Goal: Transaction & Acquisition: Purchase product/service

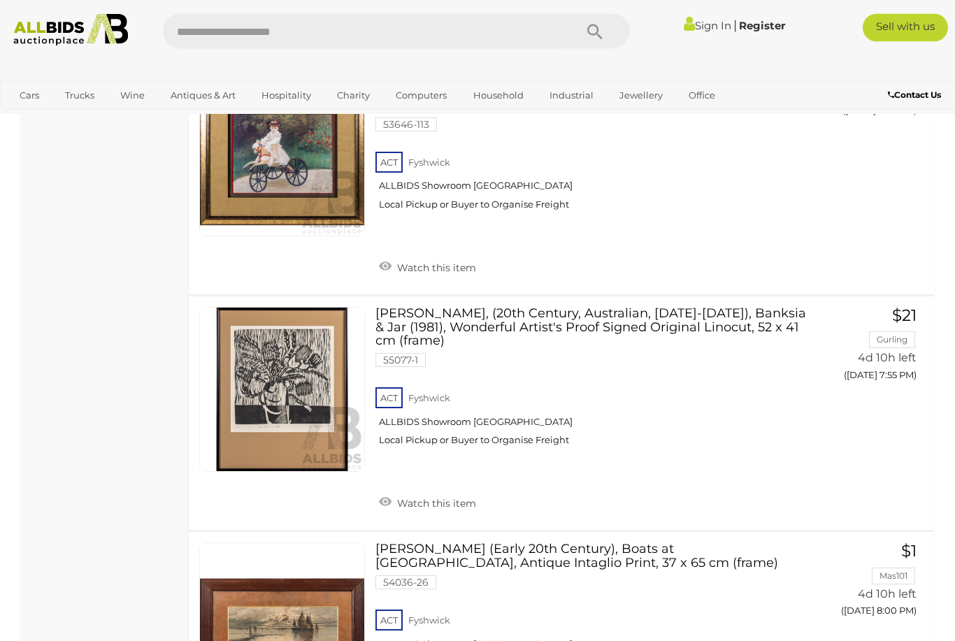
scroll to position [5121, 0]
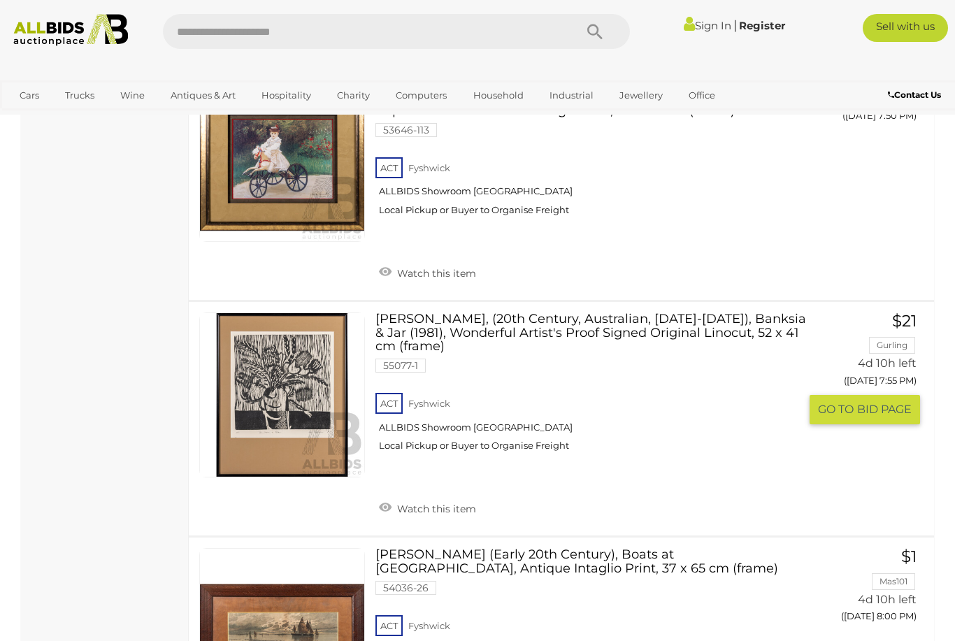
click at [528, 312] on link "Bob Russell, (20th Century, Australian, 1929-2007), Banksia & Jar (1981), Wonde…" at bounding box center [593, 387] width 414 height 150
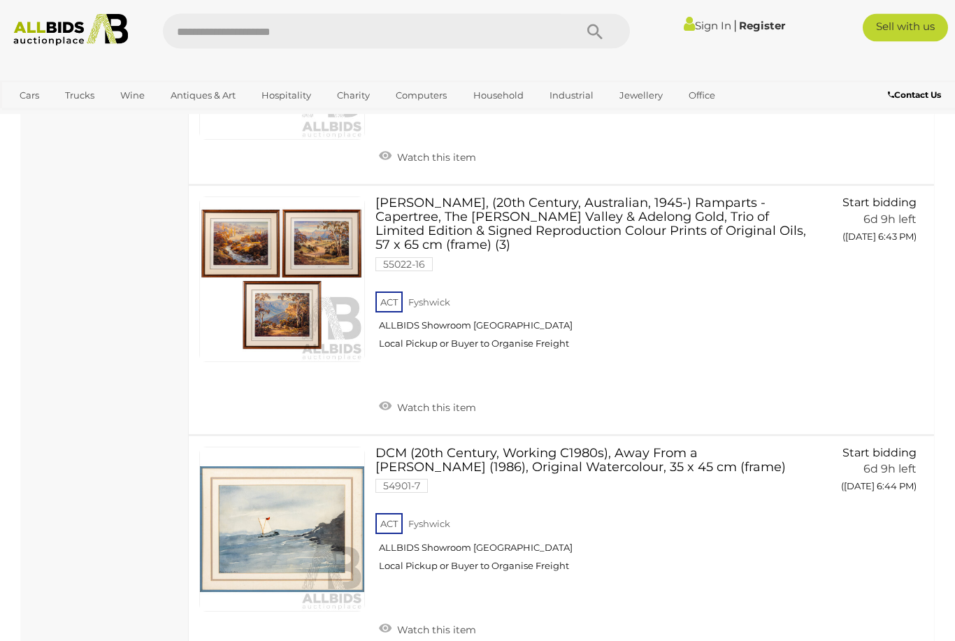
scroll to position [11273, 0]
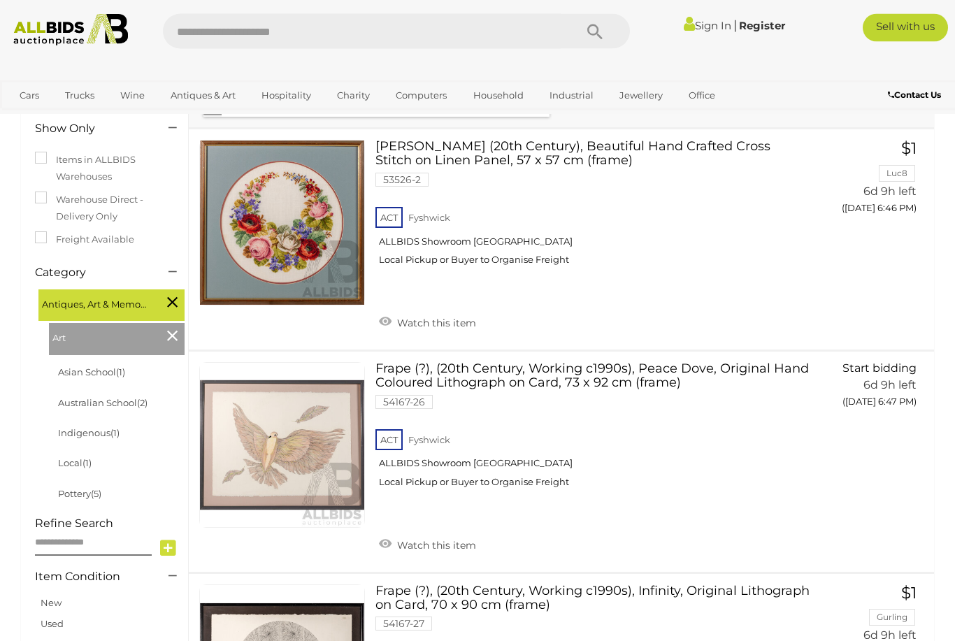
scroll to position [201, 0]
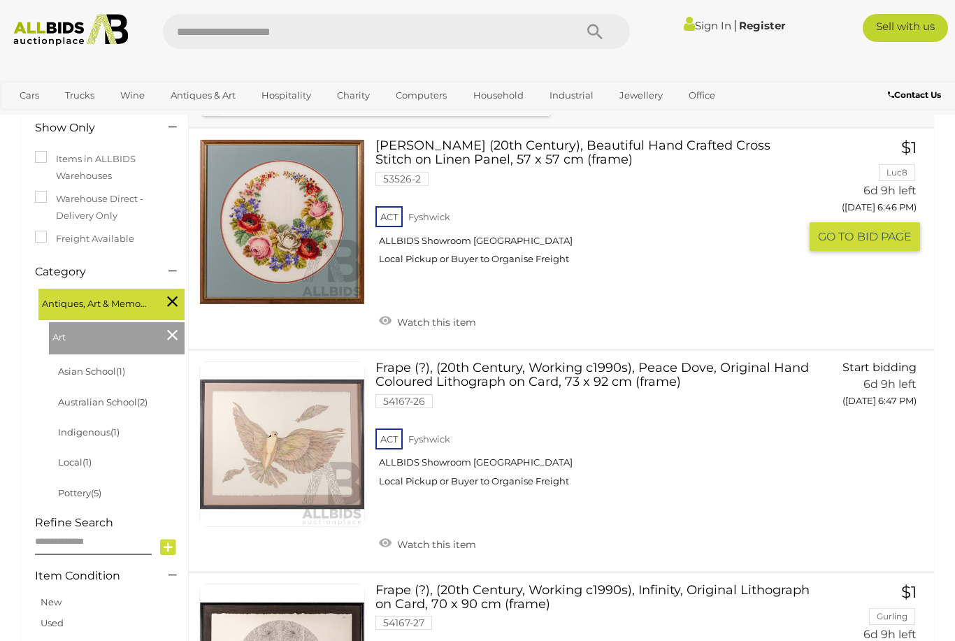
click at [520, 155] on link "Artist Unknown (20th Century), Beautiful Hand Crafted Cross Stitch on Linen Pan…" at bounding box center [593, 207] width 414 height 136
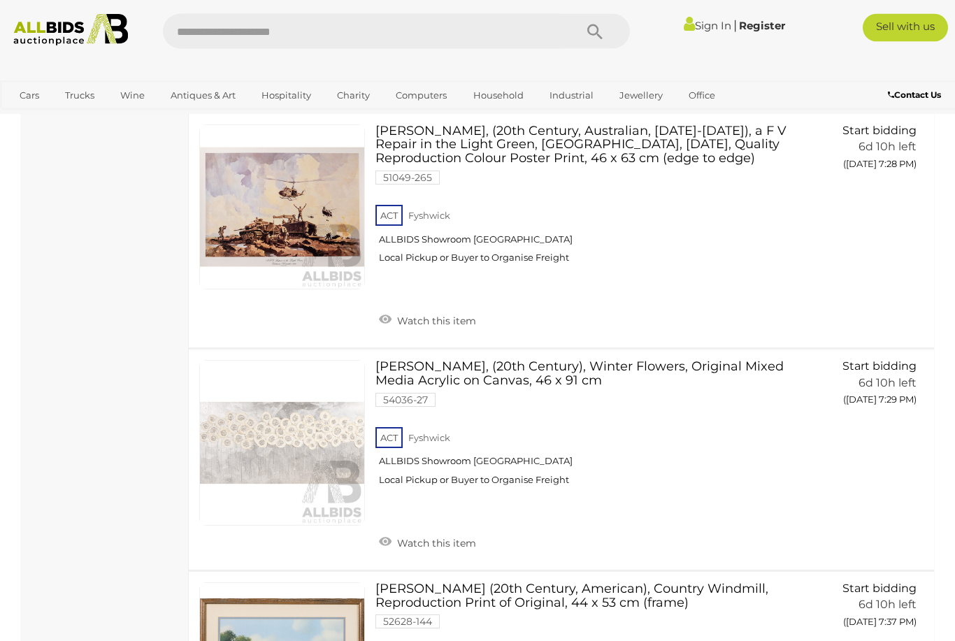
scroll to position [5462, 0]
click at [460, 360] on link "Artist Unknown, (20th Century), Winter Flowers, Original Mixed Media Acrylic on…" at bounding box center [593, 428] width 414 height 136
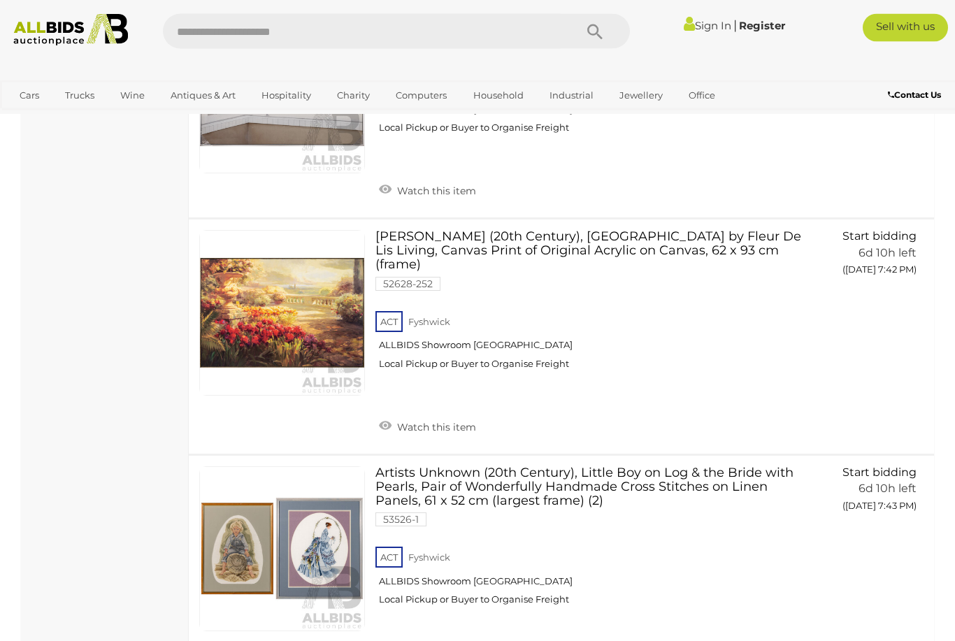
scroll to position [6258, 0]
click at [535, 230] on link "Artist Unknown (20th Century), Villa Gardens by Fleur De Lis Living, Canvas Pri…" at bounding box center [593, 305] width 414 height 150
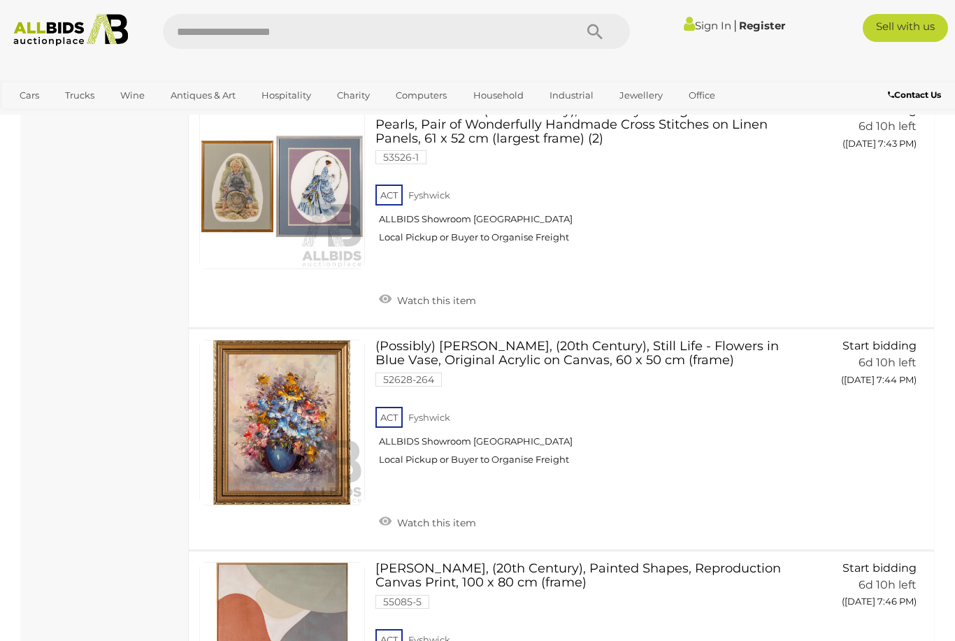
scroll to position [6624, 0]
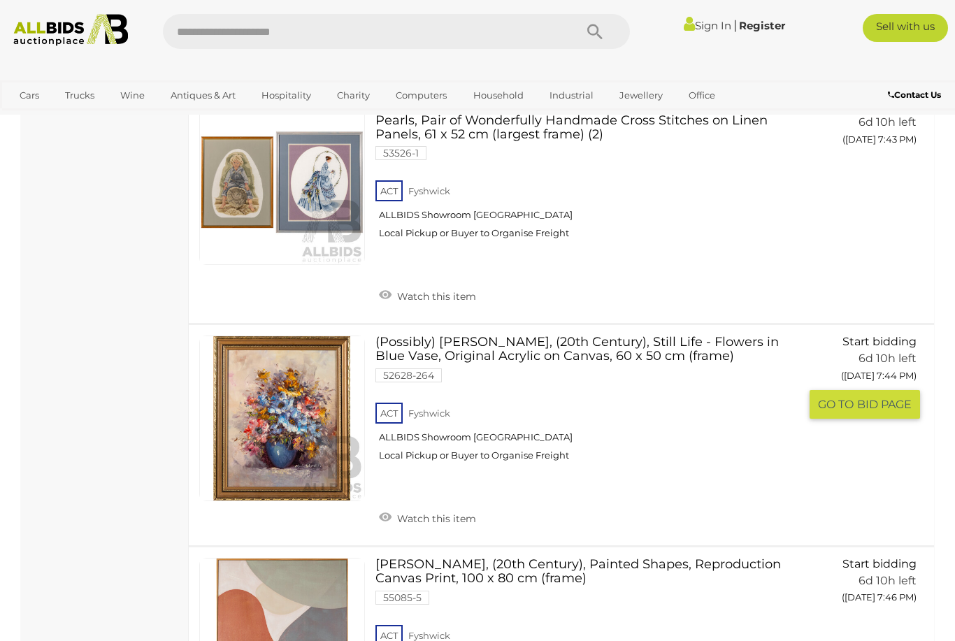
click at [544, 335] on link "(Possibly) Marie Charlot, (20th Century), Still Life - Flowers in Blue Vase, Or…" at bounding box center [593, 403] width 414 height 136
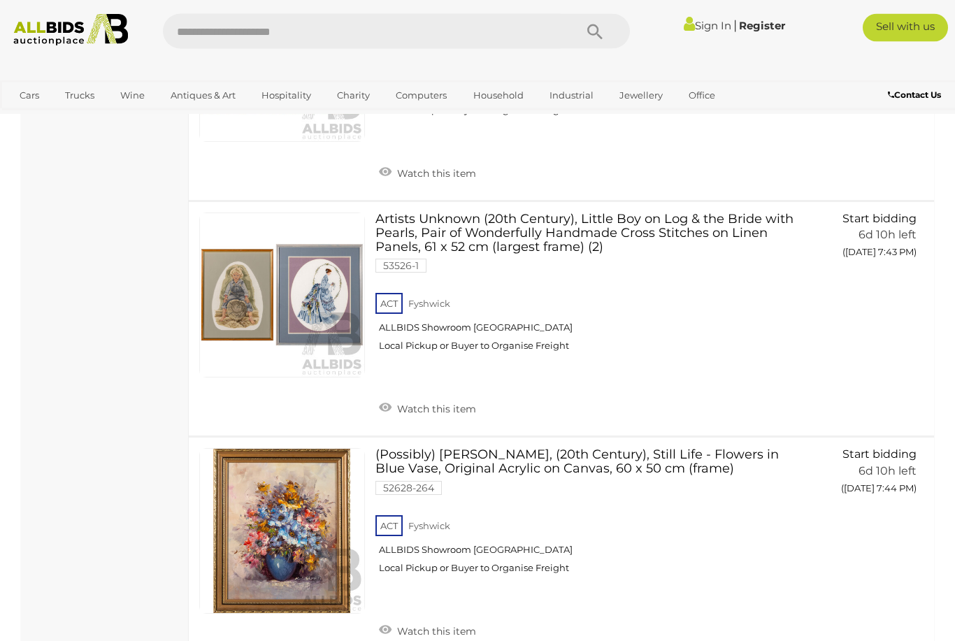
scroll to position [6512, 0]
click at [0, 0] on link "Antiques & Vintage" at bounding box center [0, 0] width 0 height 0
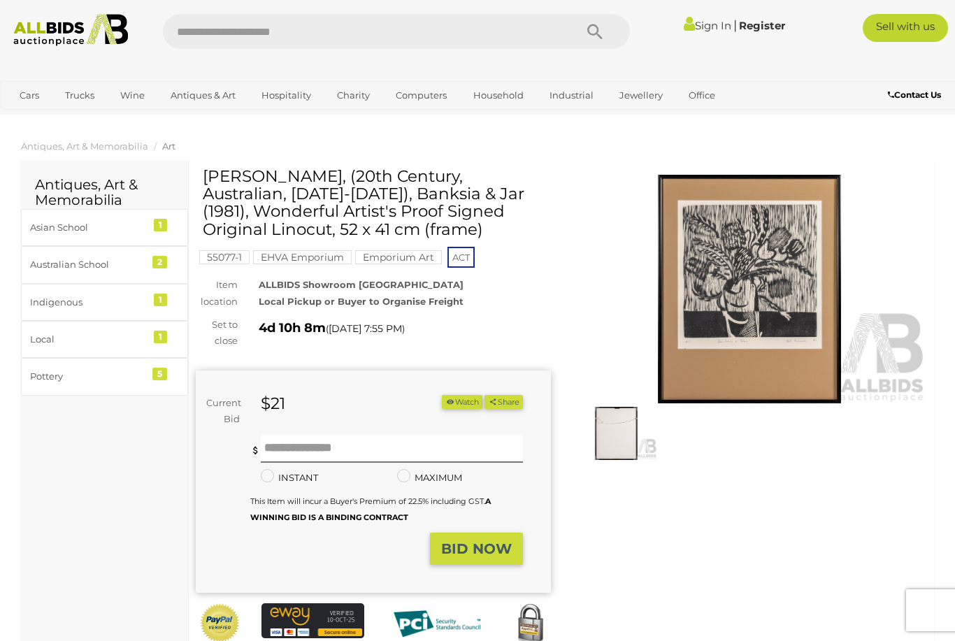
click at [750, 282] on img at bounding box center [749, 289] width 355 height 229
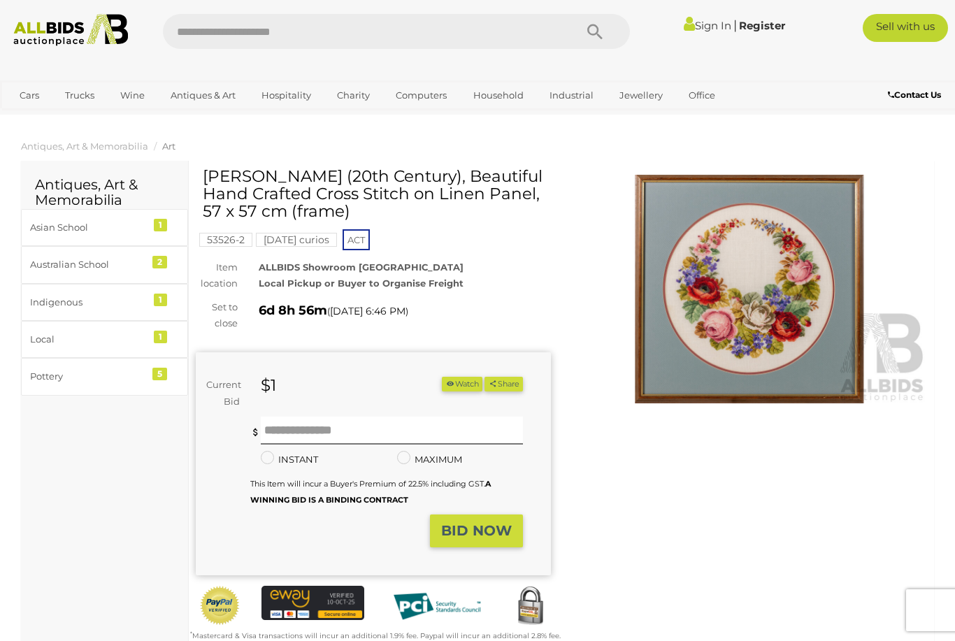
click at [762, 301] on img at bounding box center [749, 289] width 355 height 229
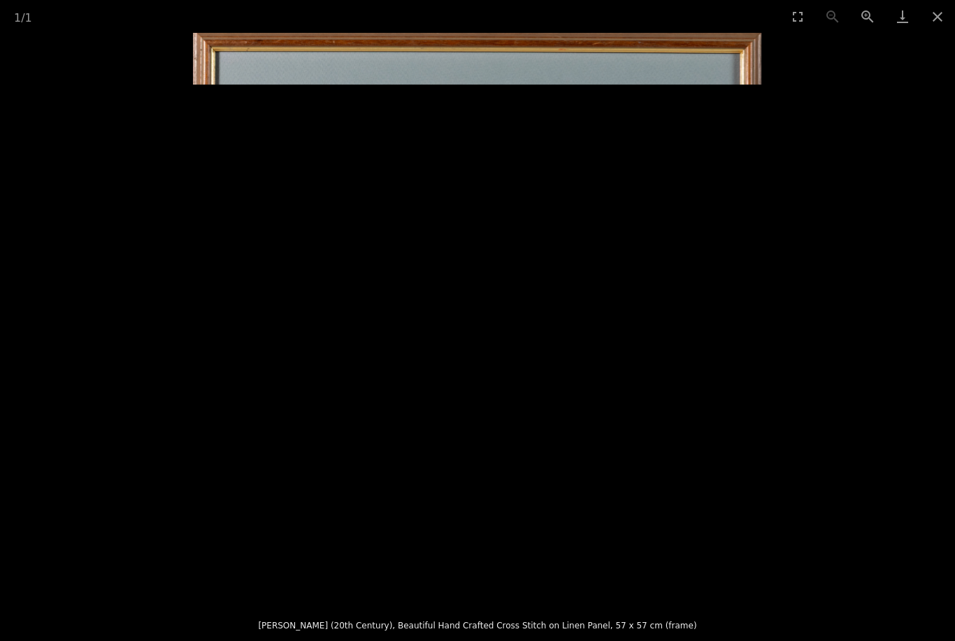
click at [947, 17] on button "Close gallery" at bounding box center [937, 16] width 35 height 33
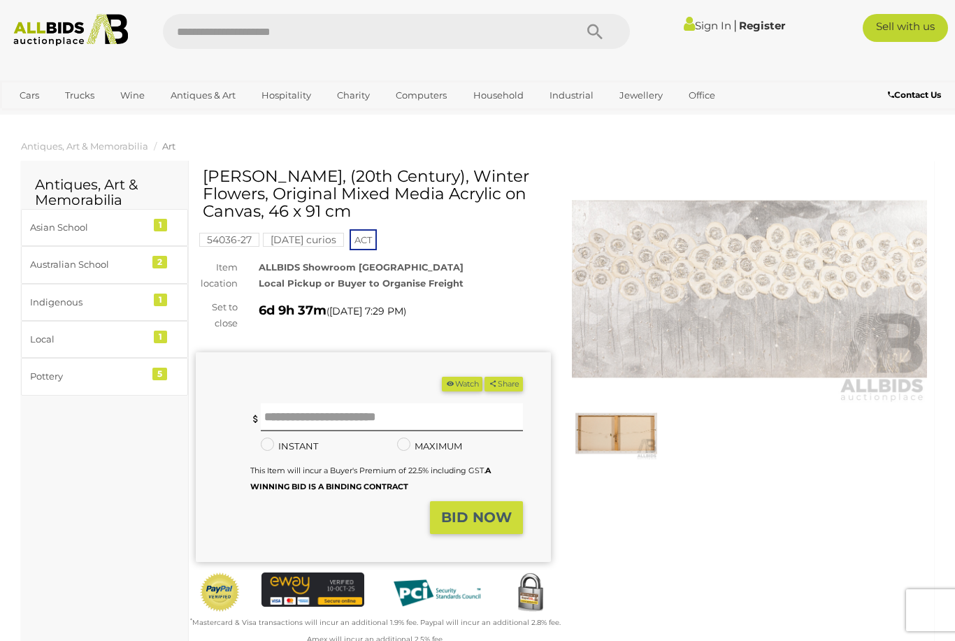
click at [766, 303] on img at bounding box center [749, 289] width 355 height 229
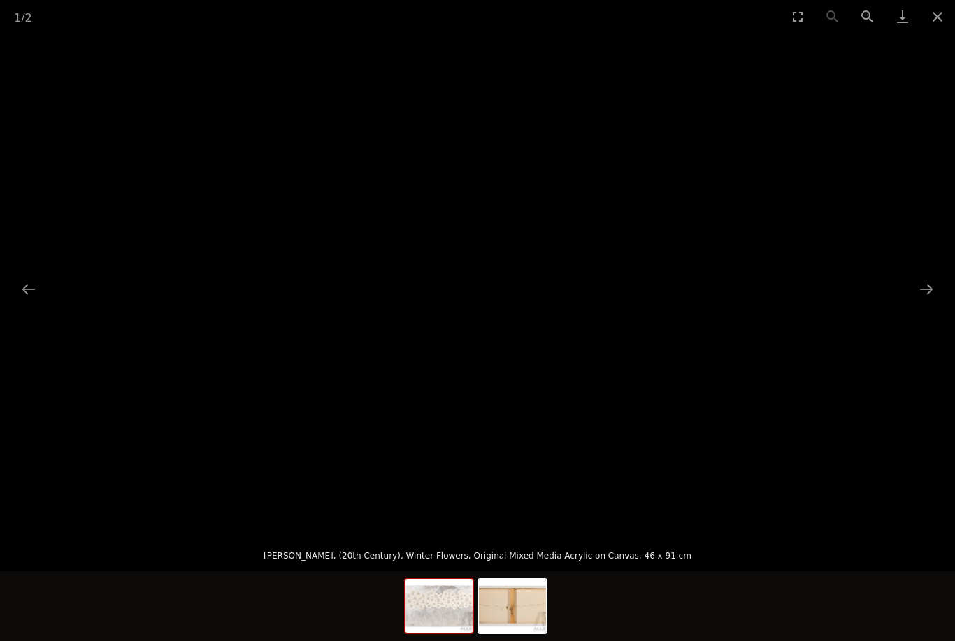
click at [921, 283] on button "Next slide" at bounding box center [925, 288] width 29 height 27
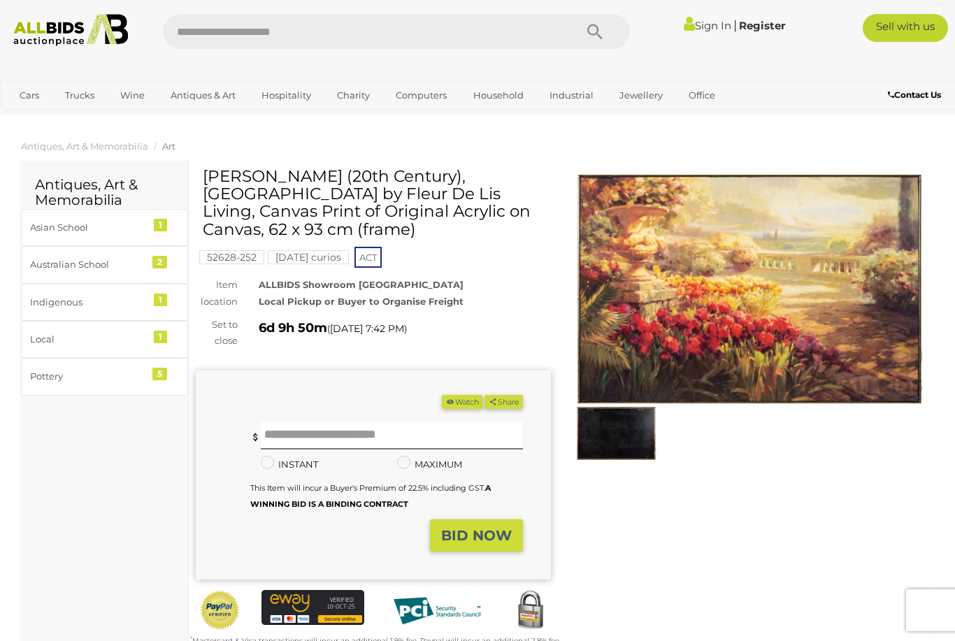
click at [758, 314] on img at bounding box center [749, 289] width 355 height 229
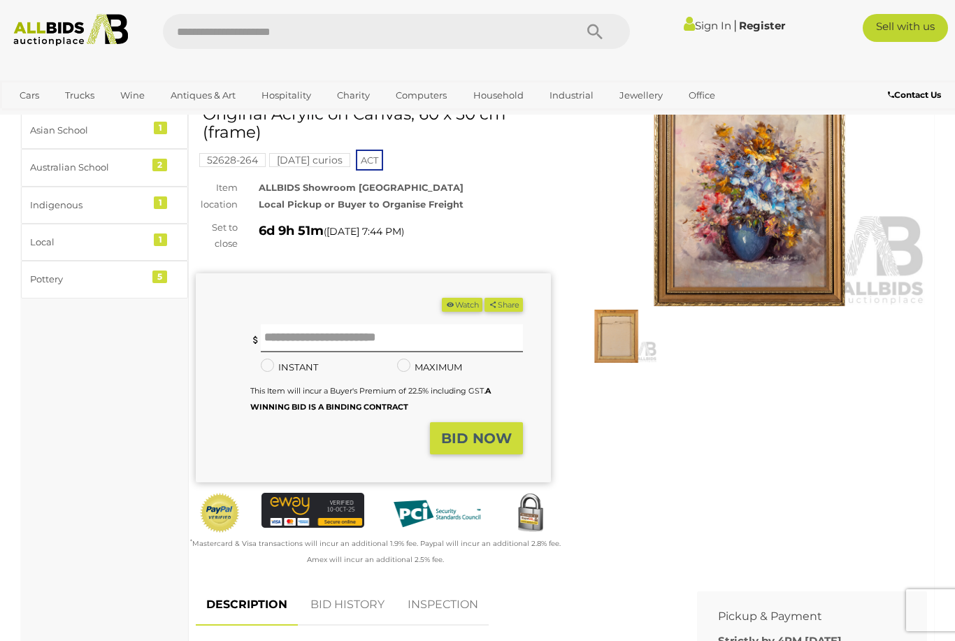
scroll to position [96, 0]
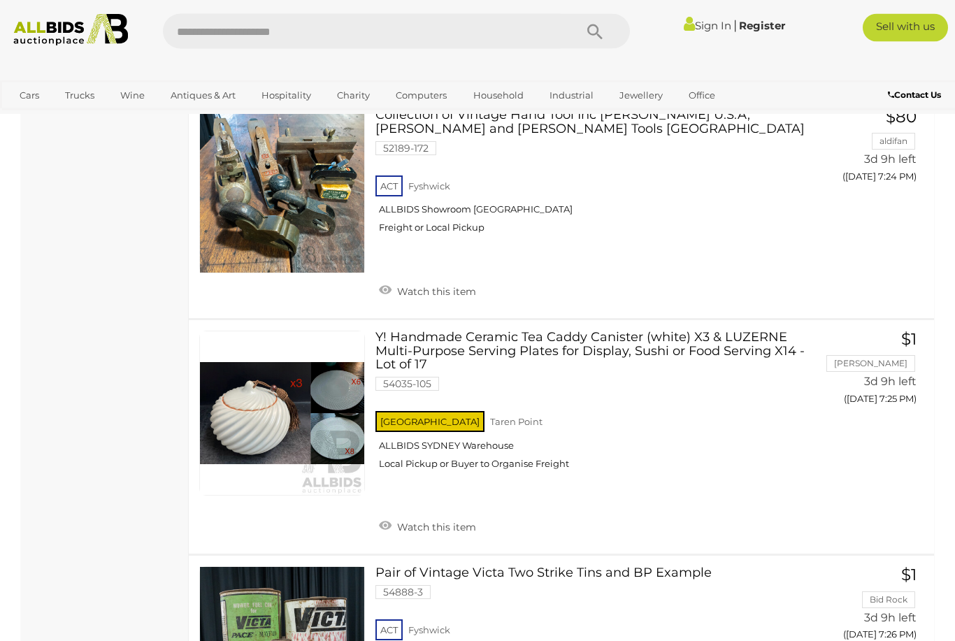
scroll to position [10254, 0]
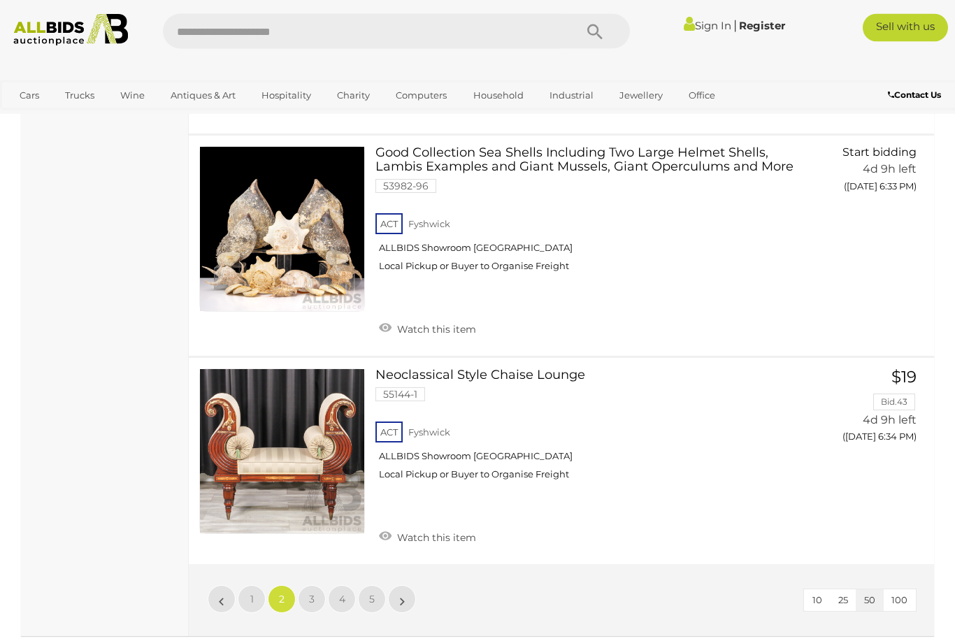
scroll to position [10275, 0]
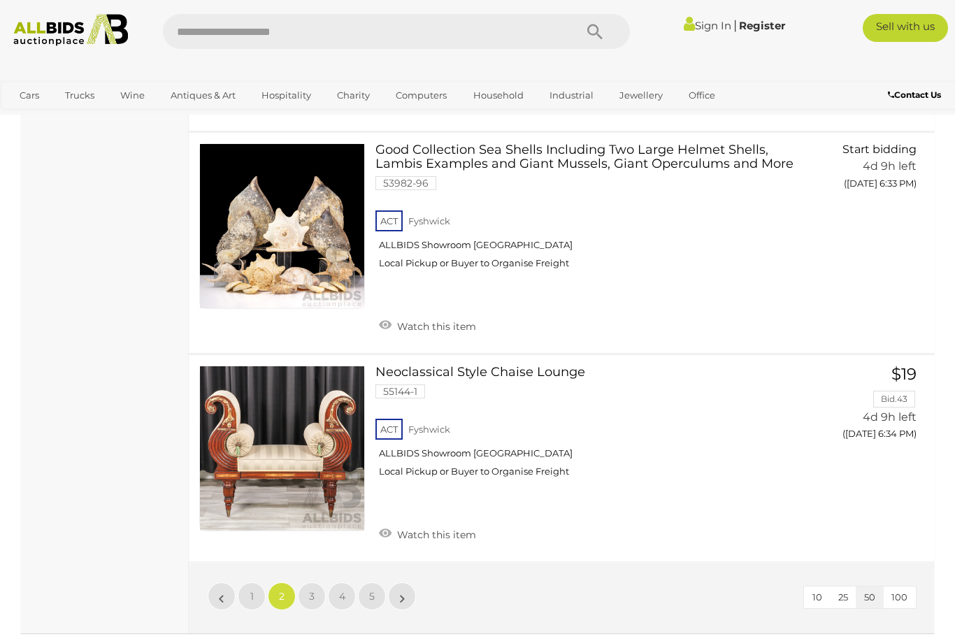
click at [314, 582] on link "3" at bounding box center [312, 596] width 28 height 28
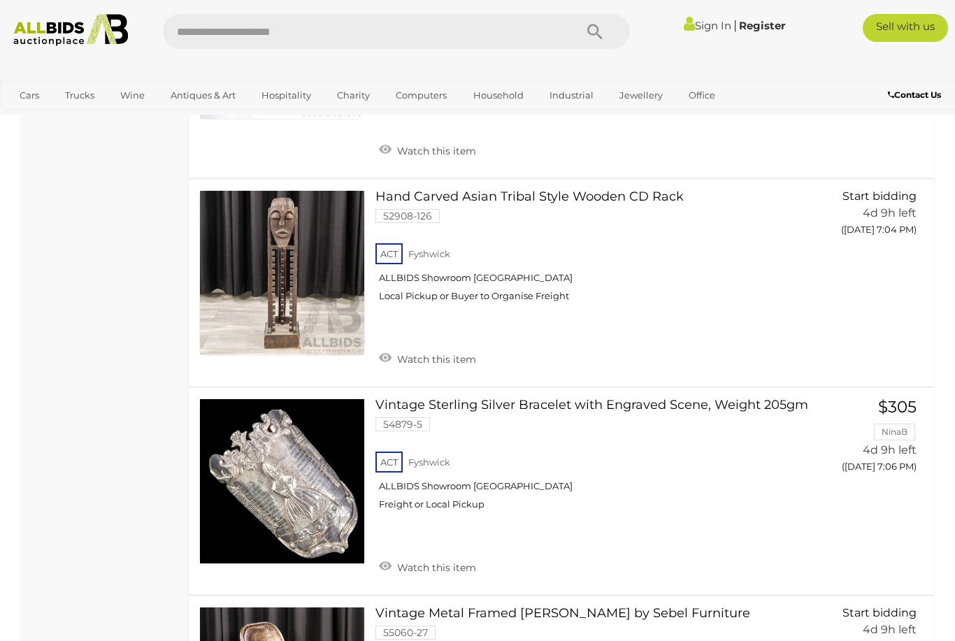
scroll to position [7532, 0]
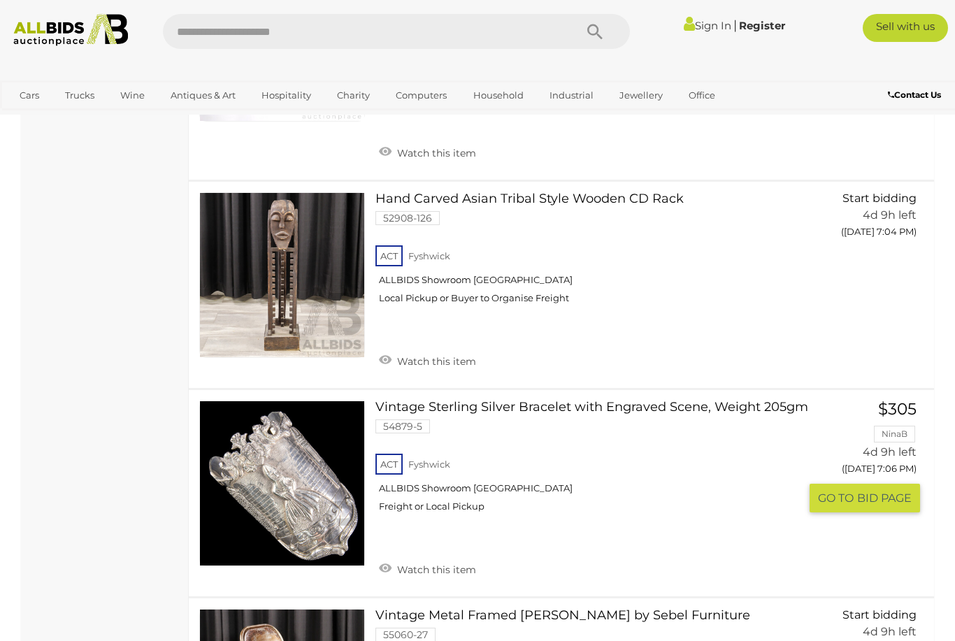
click at [553, 400] on link "Vintage Sterling Silver Bracelet with Engraved Scene, Weight 205gm 54879-5 ACT …" at bounding box center [593, 461] width 414 height 122
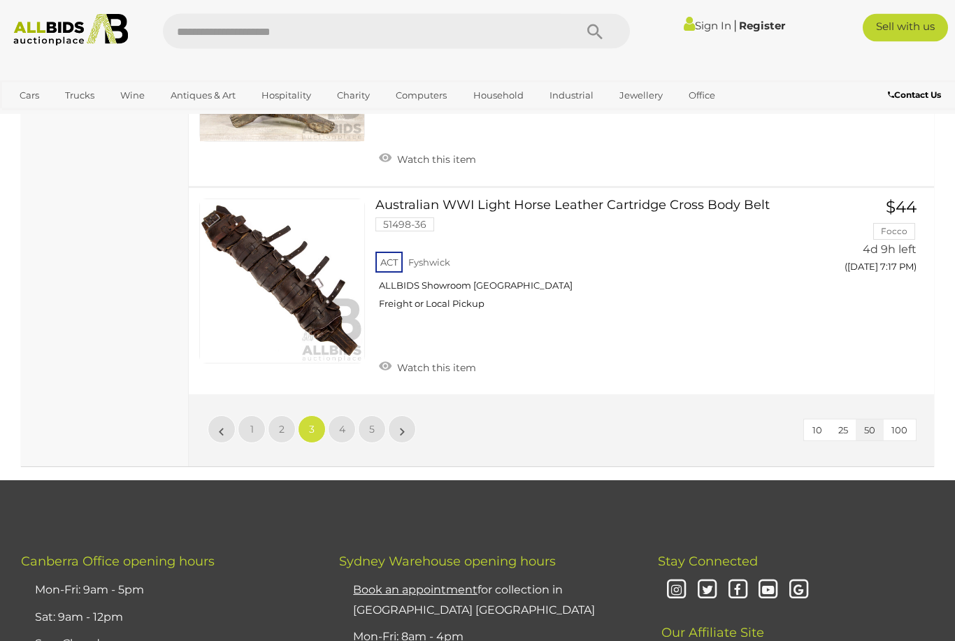
scroll to position [10754, 0]
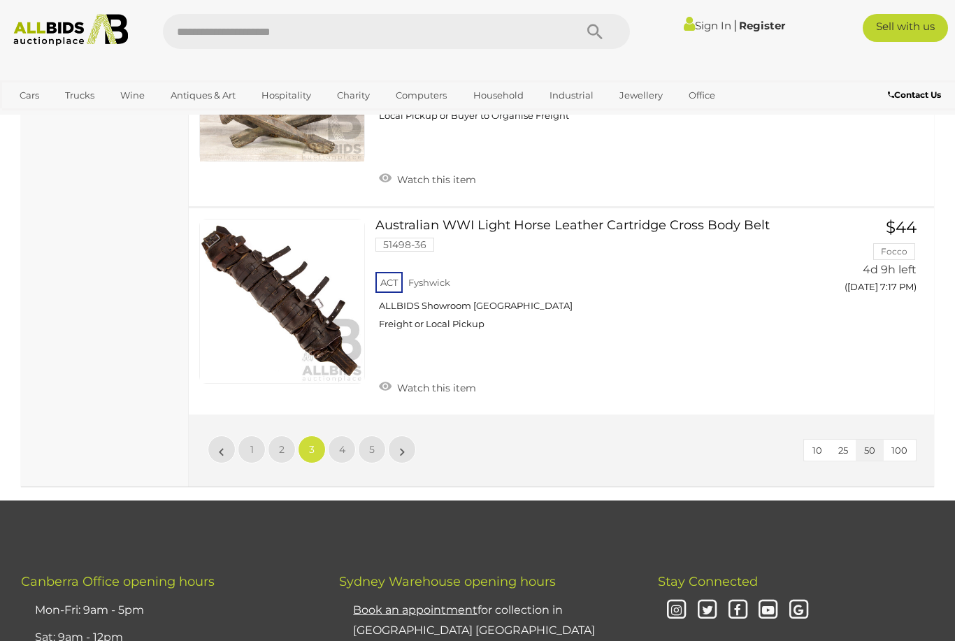
click at [339, 443] on span "4" at bounding box center [342, 449] width 6 height 13
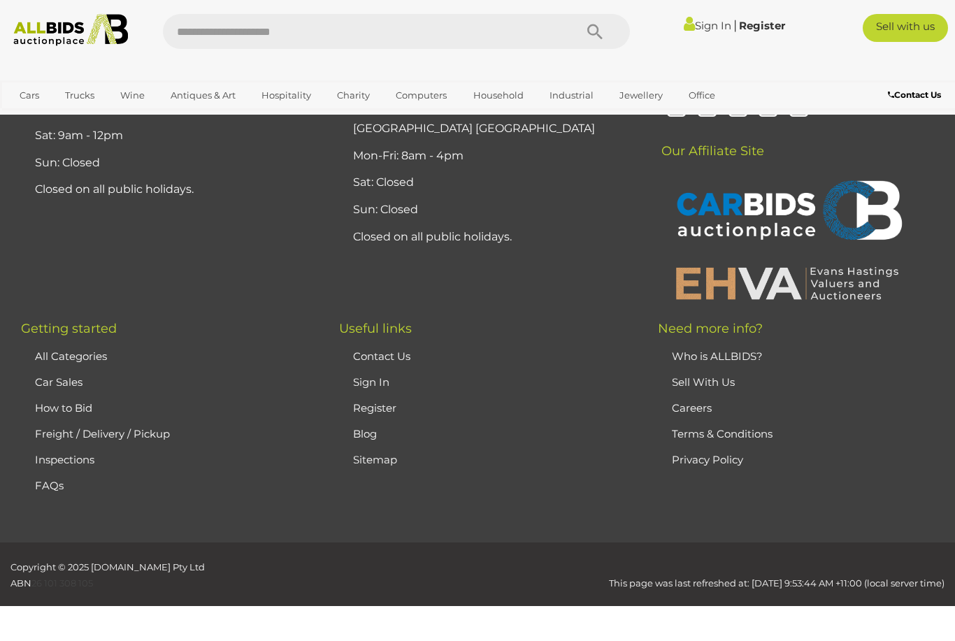
scroll to position [187, 0]
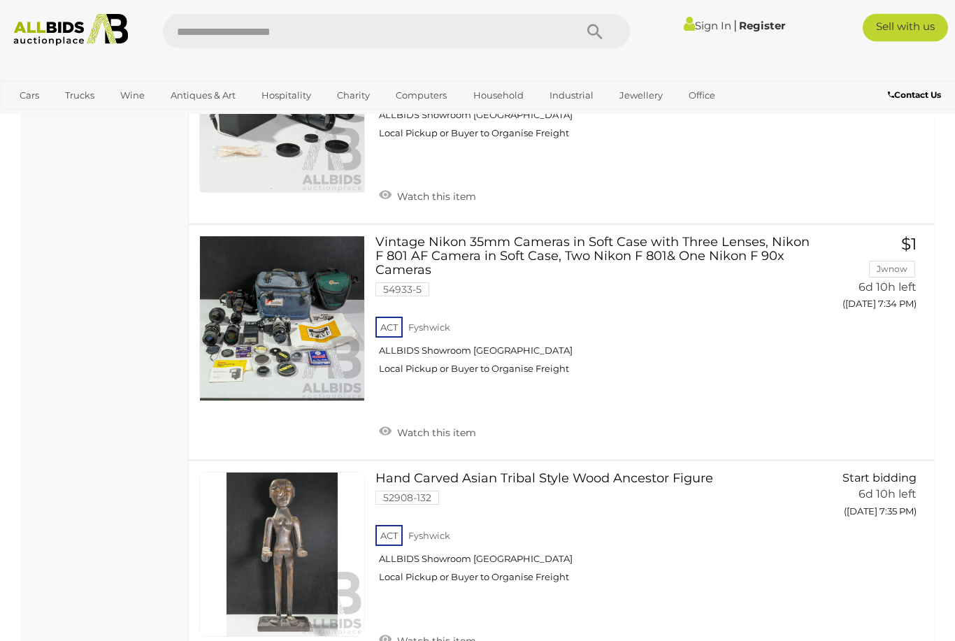
scroll to position [10501, 0]
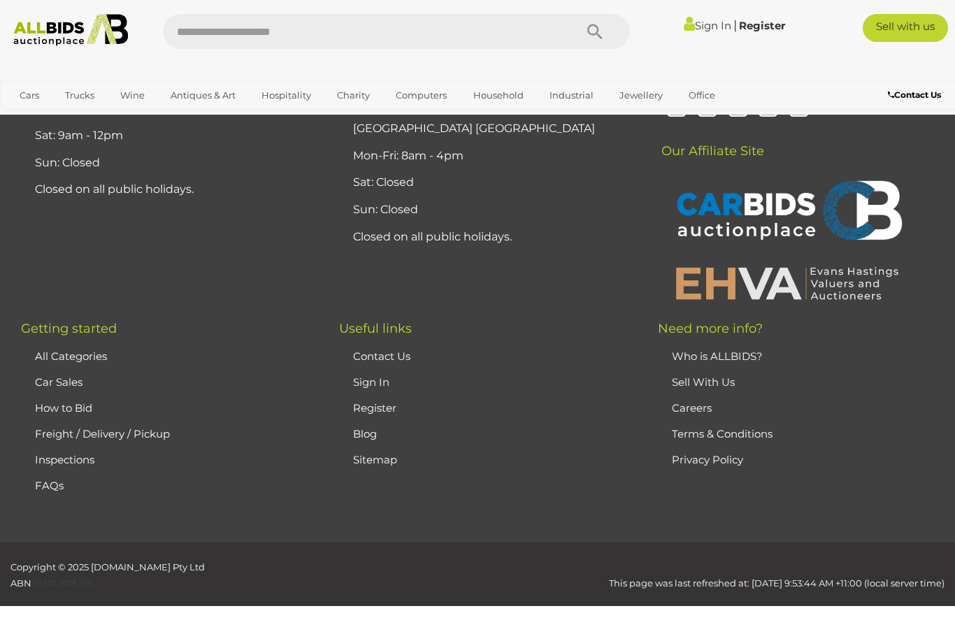
scroll to position [187, 0]
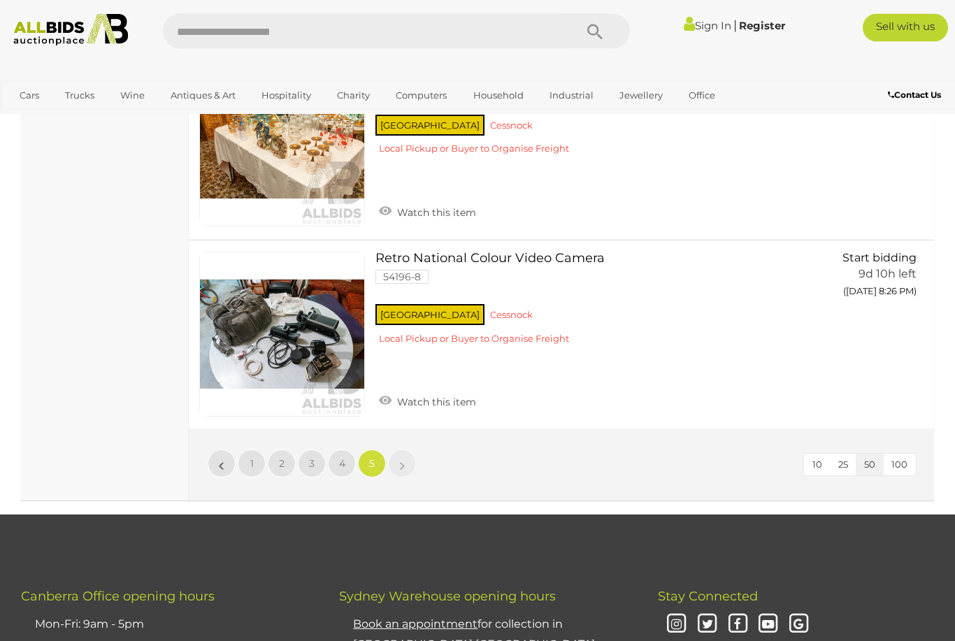
scroll to position [8384, 0]
click at [249, 449] on link "1" at bounding box center [252, 463] width 28 height 28
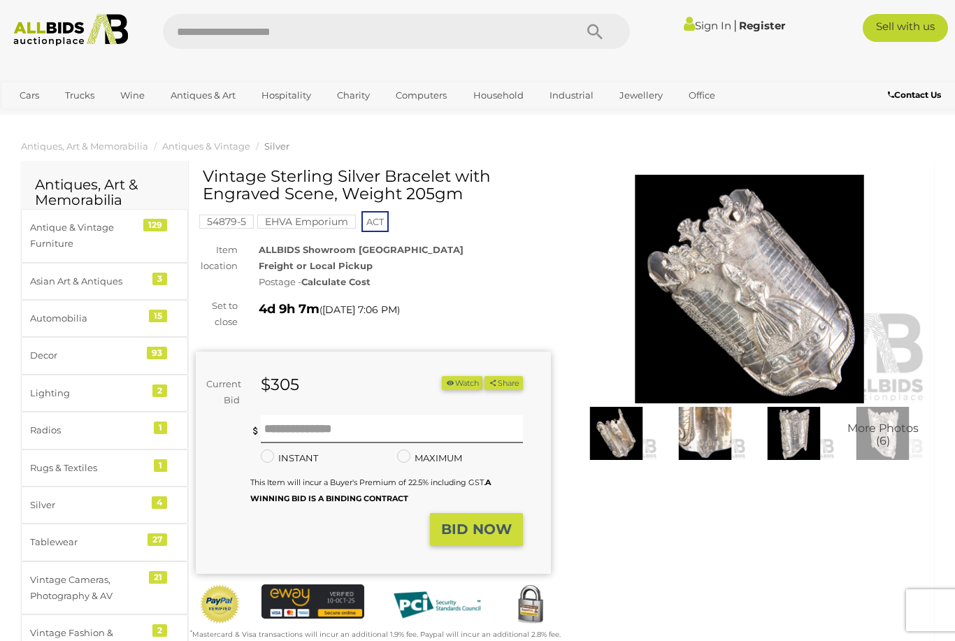
click at [788, 303] on img at bounding box center [749, 289] width 355 height 229
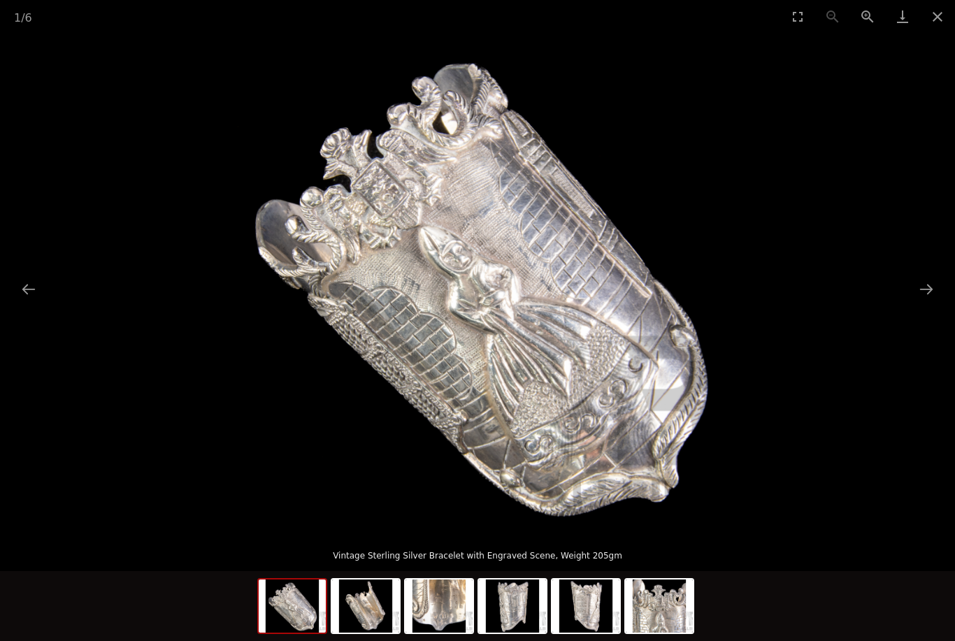
click at [924, 292] on button "Next slide" at bounding box center [925, 288] width 29 height 27
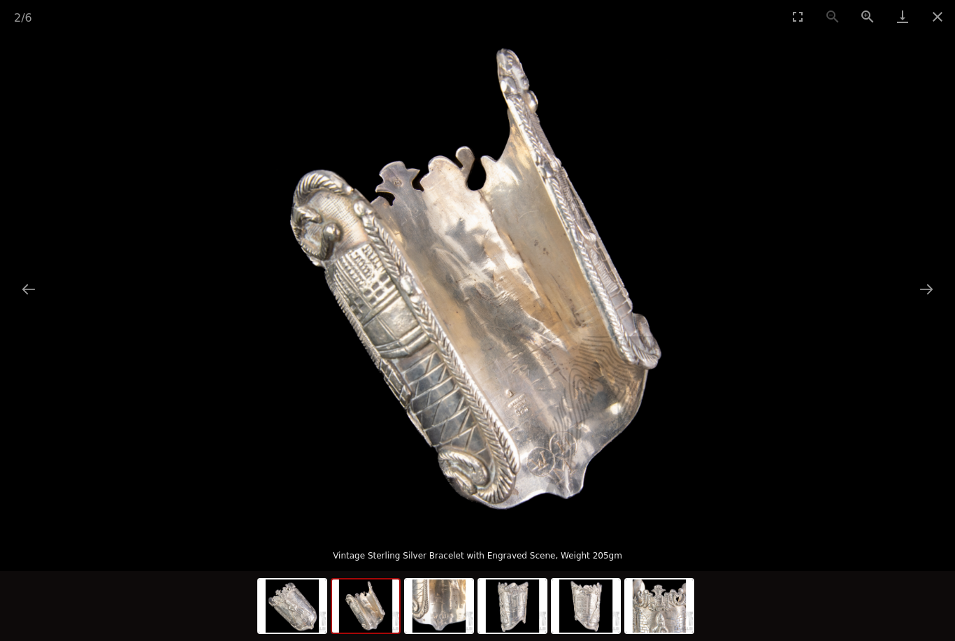
click at [912, 294] on button "Next slide" at bounding box center [925, 288] width 29 height 27
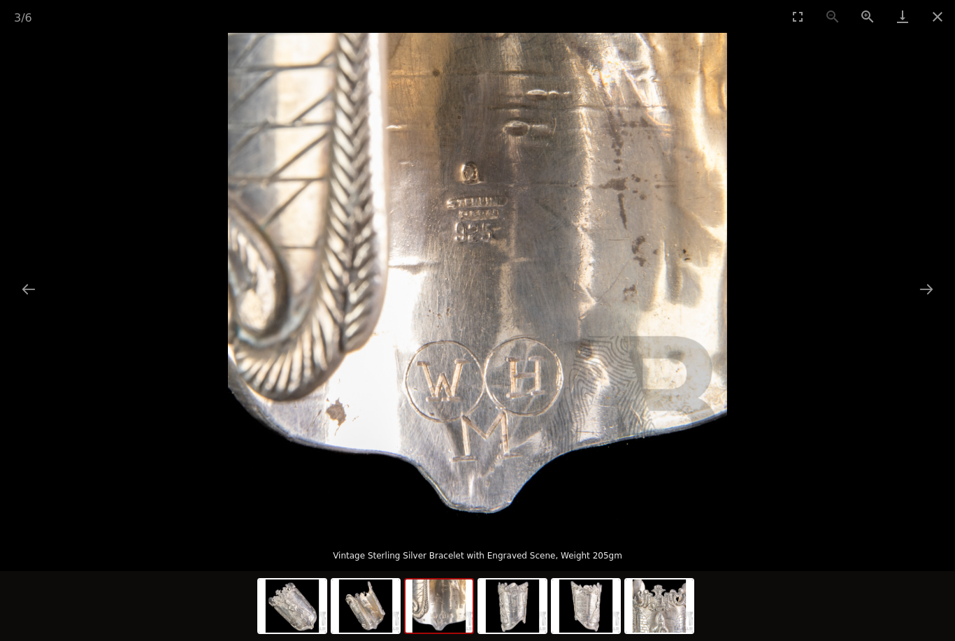
click at [937, 291] on button "Next slide" at bounding box center [925, 288] width 29 height 27
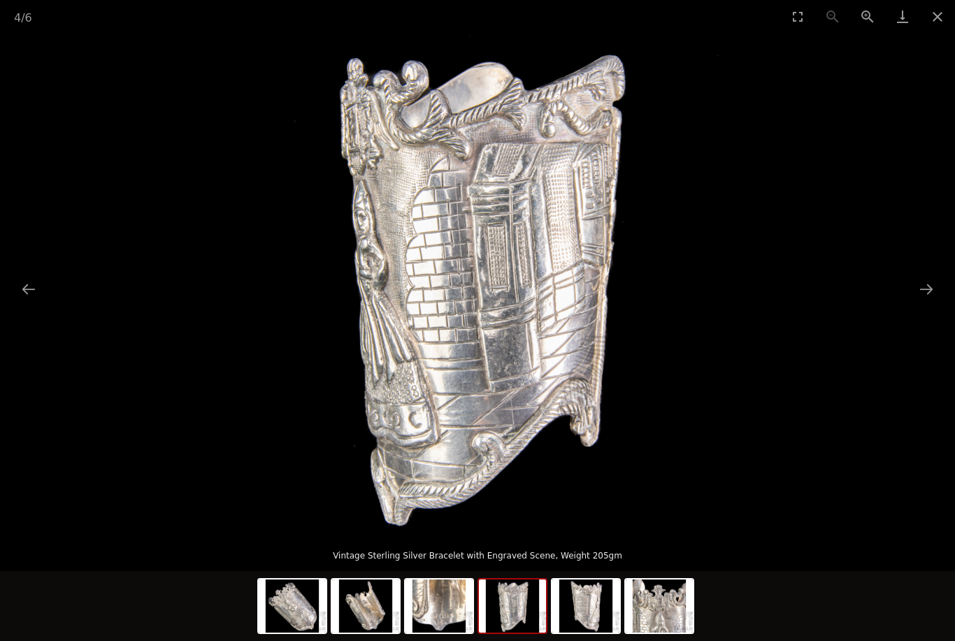
click at [928, 298] on button "Next slide" at bounding box center [925, 288] width 29 height 27
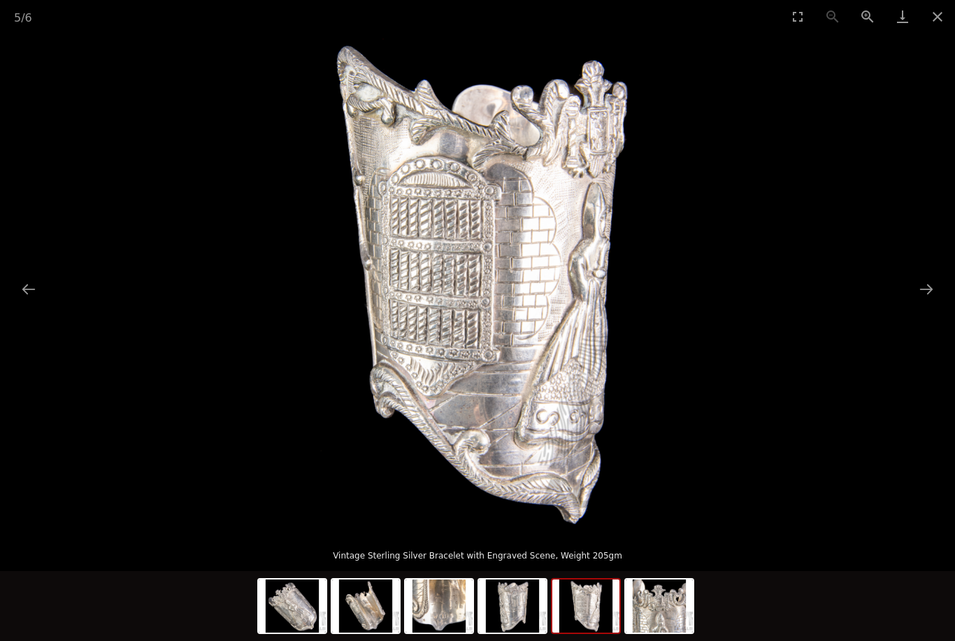
click at [924, 299] on button "Next slide" at bounding box center [925, 288] width 29 height 27
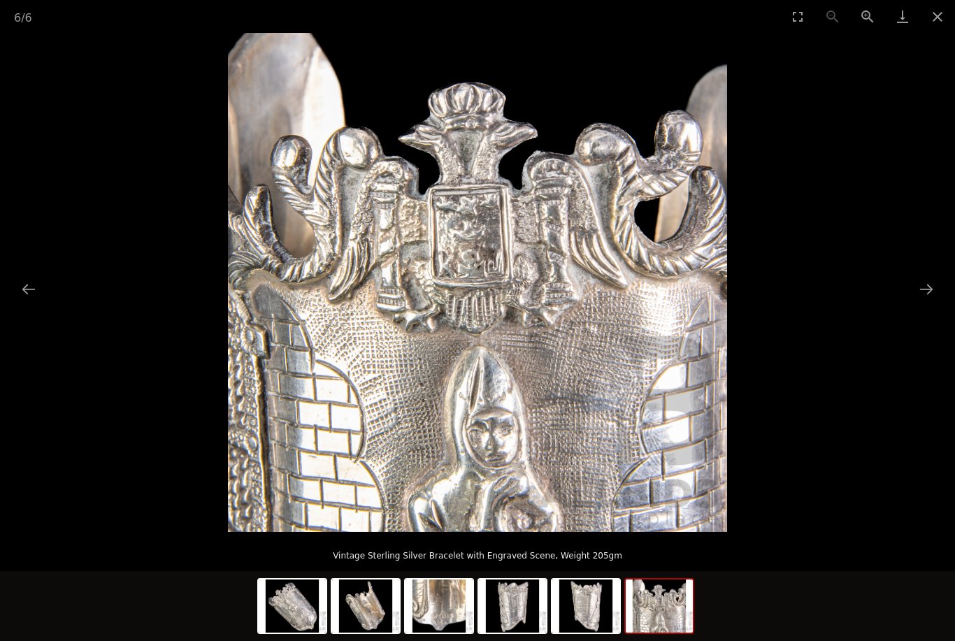
click at [934, 299] on button "Next slide" at bounding box center [925, 288] width 29 height 27
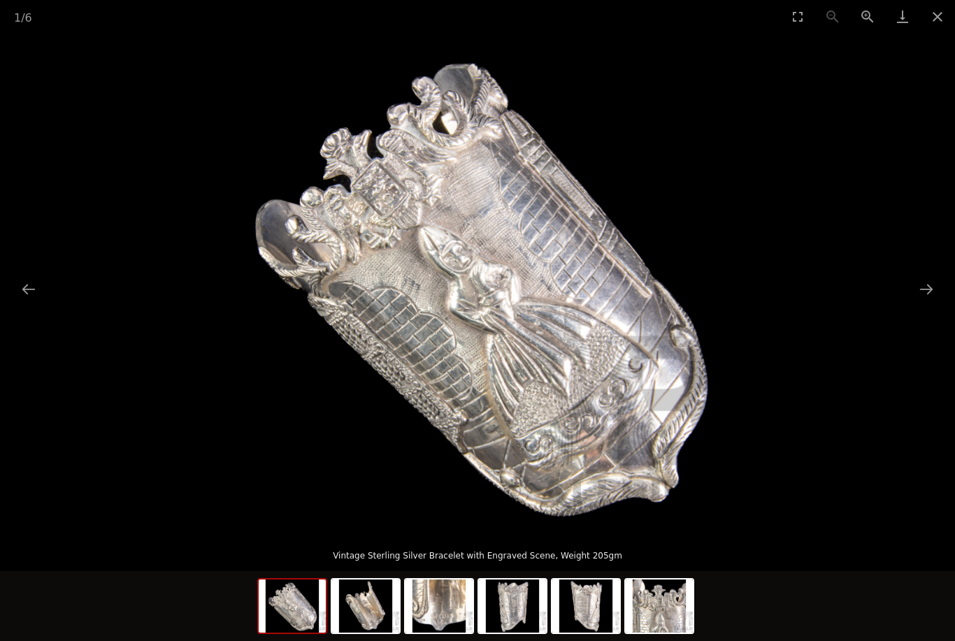
click at [928, 298] on button "Next slide" at bounding box center [925, 288] width 29 height 27
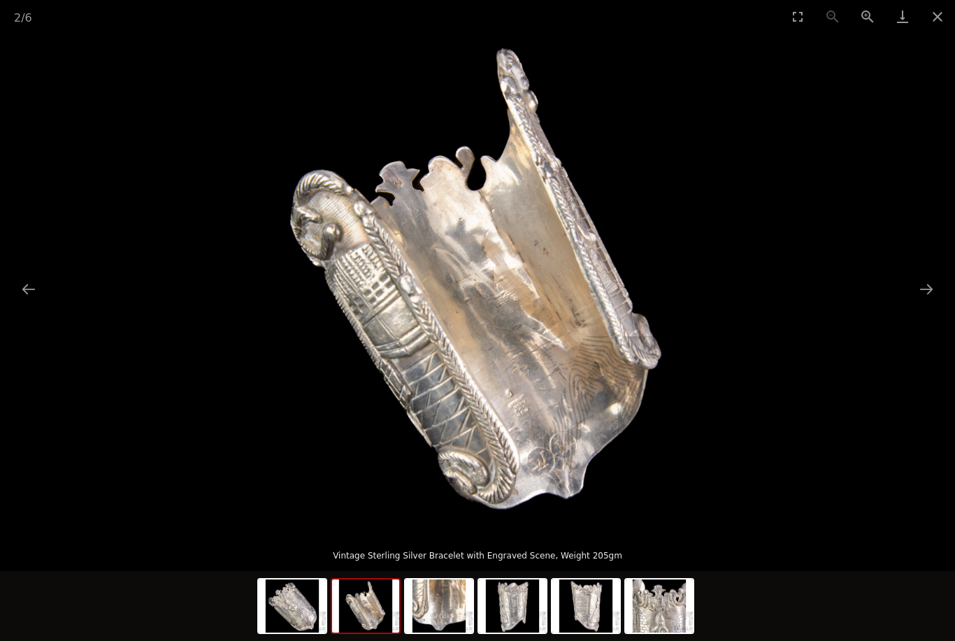
click at [922, 292] on button "Next slide" at bounding box center [925, 288] width 29 height 27
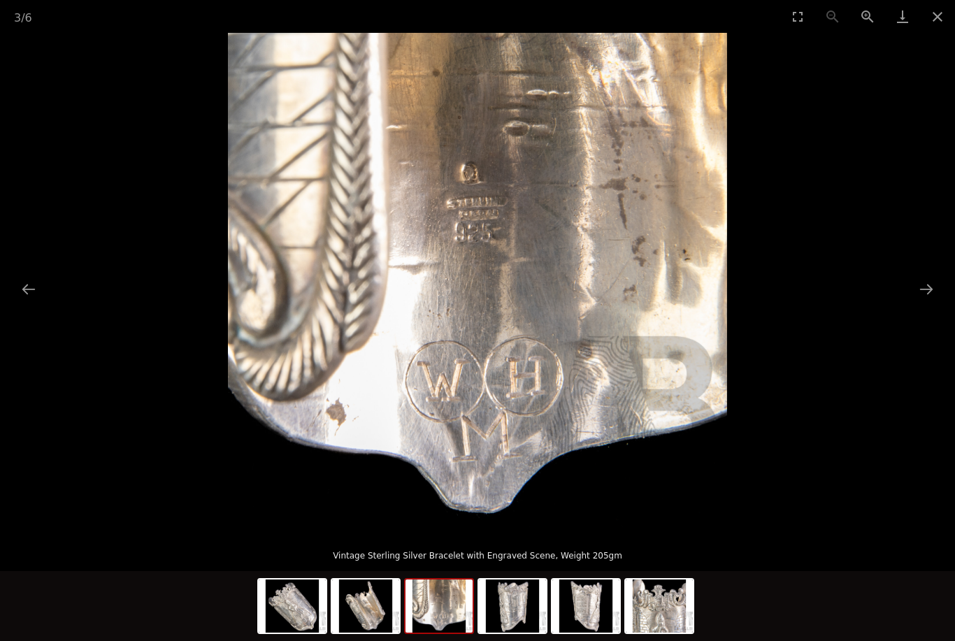
click at [915, 294] on button "Next slide" at bounding box center [925, 288] width 29 height 27
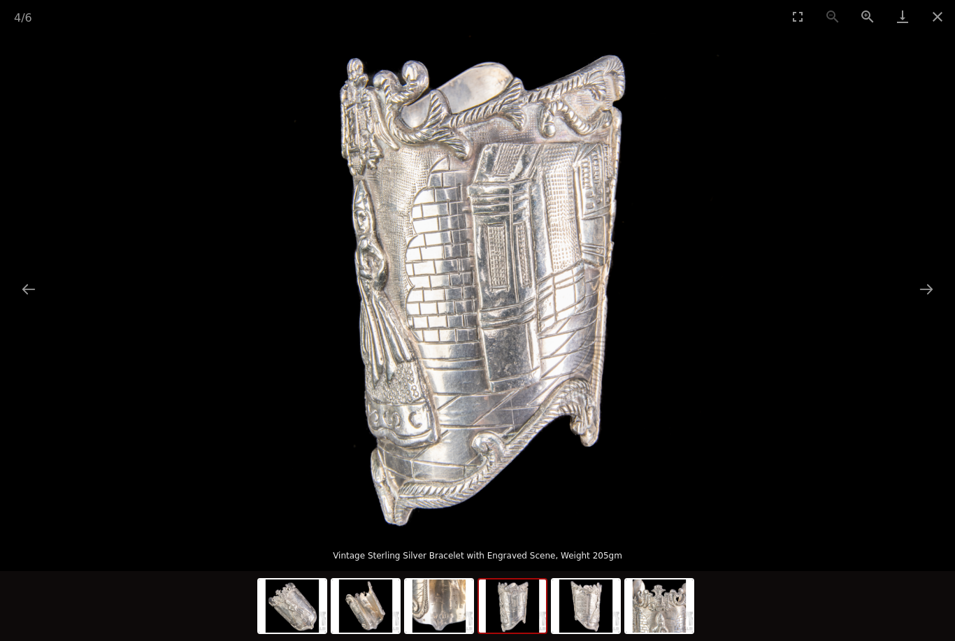
click at [922, 286] on button "Next slide" at bounding box center [925, 288] width 29 height 27
